Goal: Information Seeking & Learning: Find specific fact

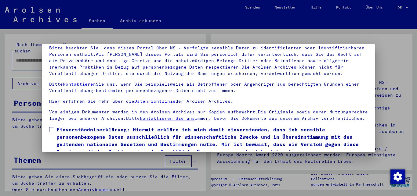
scroll to position [50, 0]
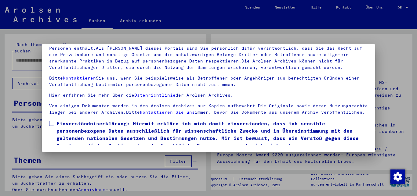
click at [50, 126] on span at bounding box center [51, 123] width 5 height 5
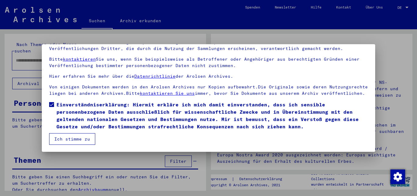
click at [68, 142] on button "Ich stimme zu" at bounding box center [72, 139] width 46 height 12
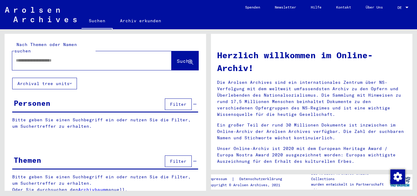
click at [21, 57] on input "text" at bounding box center [84, 60] width 137 height 6
click at [179, 58] on span "Suche" at bounding box center [184, 61] width 15 height 6
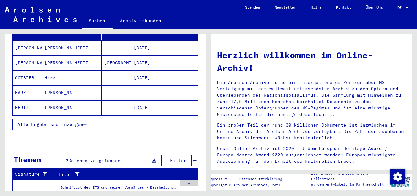
scroll to position [99, 0]
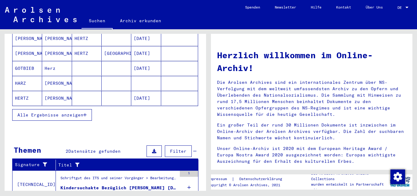
click at [61, 112] on span "Alle Ergebnisse anzeigen" at bounding box center [50, 114] width 66 height 5
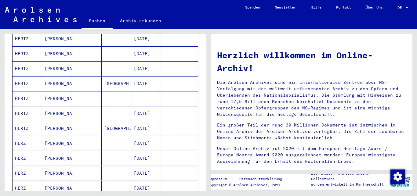
scroll to position [231, 0]
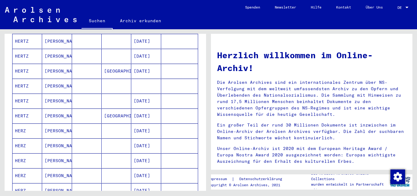
click at [36, 153] on mat-cell "HERZ" at bounding box center [28, 160] width 30 height 15
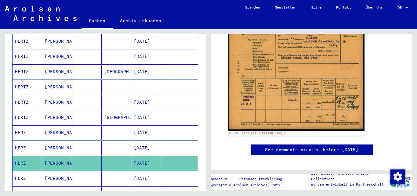
scroll to position [198, 0]
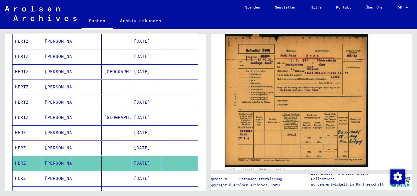
click at [307, 106] on img at bounding box center [296, 98] width 143 height 135
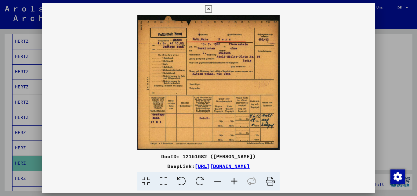
click at [233, 181] on icon at bounding box center [234, 181] width 16 height 19
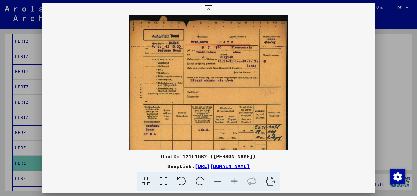
click at [233, 181] on icon at bounding box center [234, 181] width 16 height 19
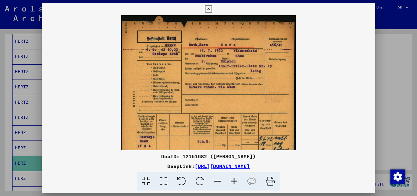
click at [233, 181] on icon at bounding box center [234, 181] width 16 height 19
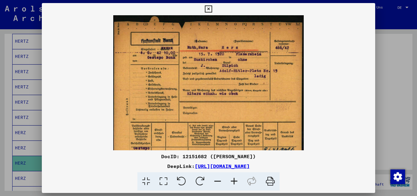
click at [233, 181] on icon at bounding box center [234, 181] width 16 height 19
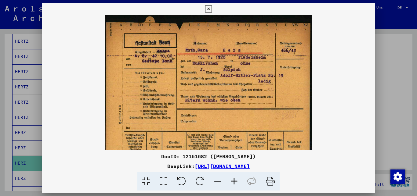
click at [233, 181] on icon at bounding box center [234, 181] width 16 height 19
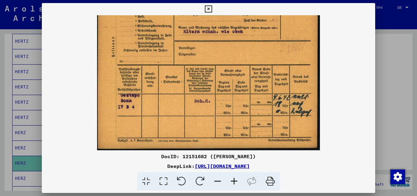
scroll to position [76, 0]
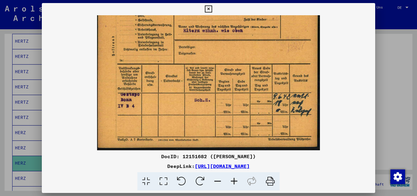
drag, startPoint x: 247, startPoint y: 109, endPoint x: 248, endPoint y: 23, distance: 85.4
click at [248, 23] on img at bounding box center [208, 44] width 223 height 211
click at [212, 11] on icon at bounding box center [208, 8] width 7 height 7
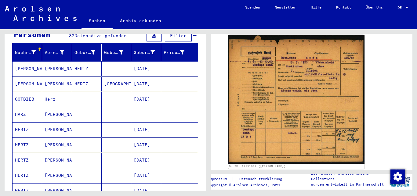
scroll to position [0, 0]
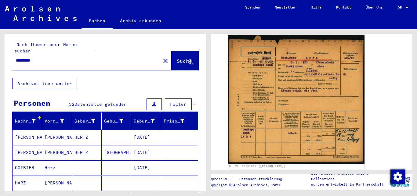
drag, startPoint x: 28, startPoint y: 52, endPoint x: 14, endPoint y: 52, distance: 14.0
click at [16, 57] on input "*********" at bounding box center [86, 60] width 141 height 6
type input "**********"
click at [177, 58] on span "Suche" at bounding box center [184, 61] width 15 height 6
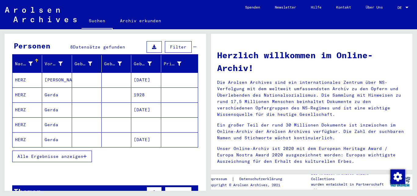
scroll to position [66, 0]
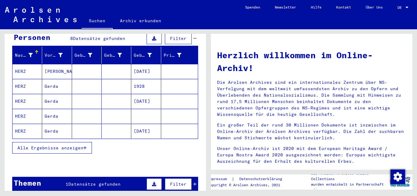
click at [78, 145] on span "Alle Ergebnisse anzeigen" at bounding box center [50, 147] width 66 height 5
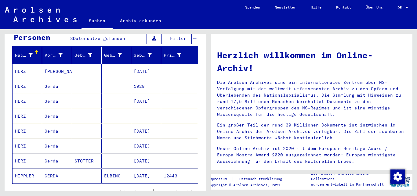
click at [27, 111] on mat-cell "HERZ" at bounding box center [28, 116] width 30 height 15
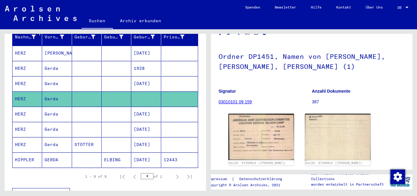
scroll to position [99, 0]
